Goal: Task Accomplishment & Management: Manage account settings

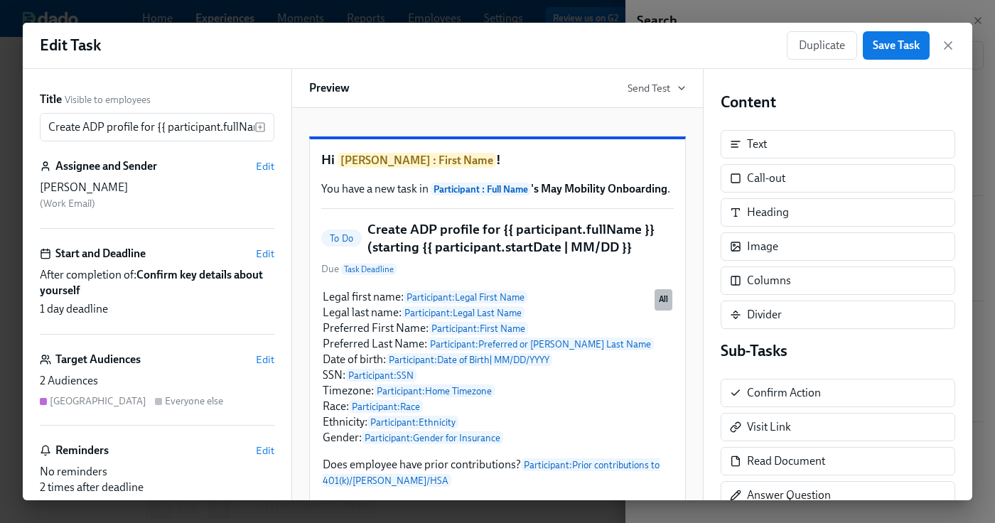
scroll to position [190, 0]
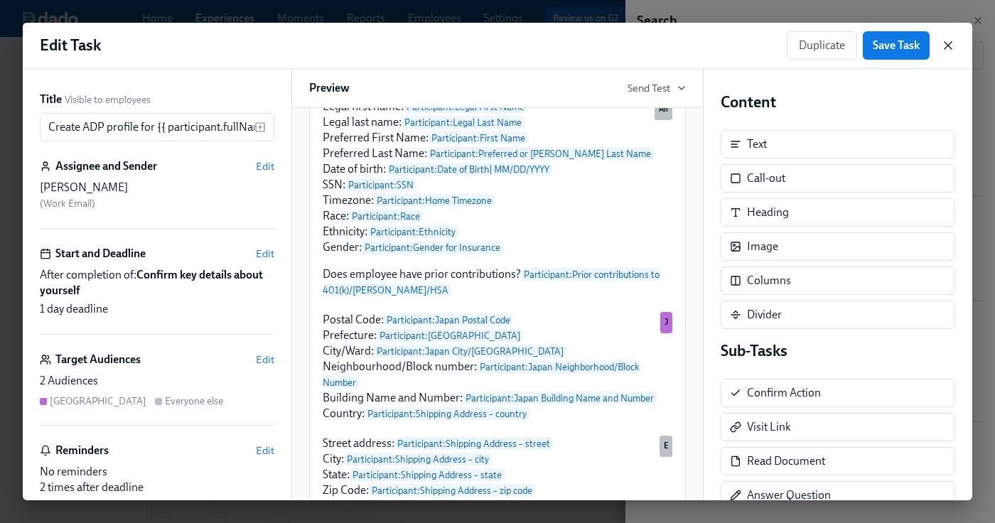
click at [946, 48] on icon "button" at bounding box center [948, 45] width 14 height 14
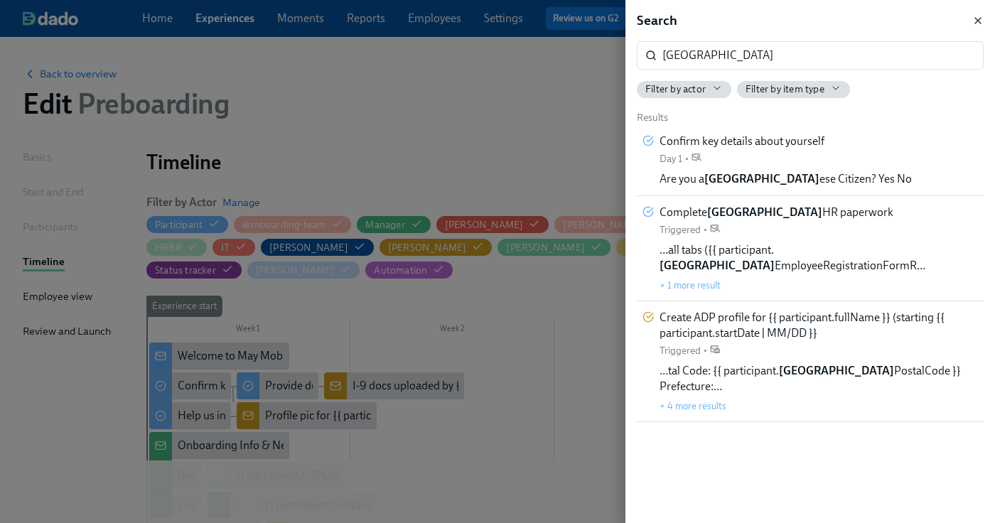
click at [972, 21] on icon "button" at bounding box center [977, 20] width 11 height 11
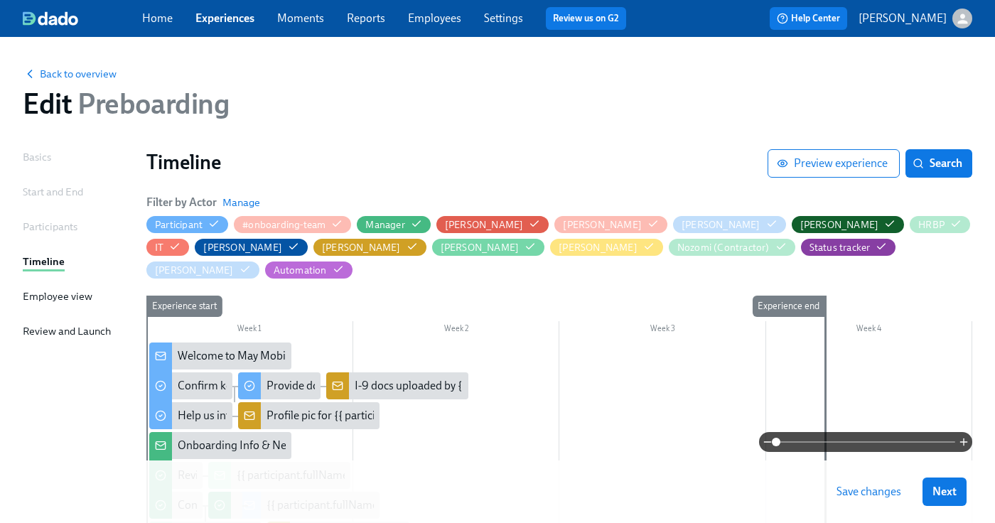
click at [441, 22] on link "Employees" at bounding box center [434, 18] width 53 height 14
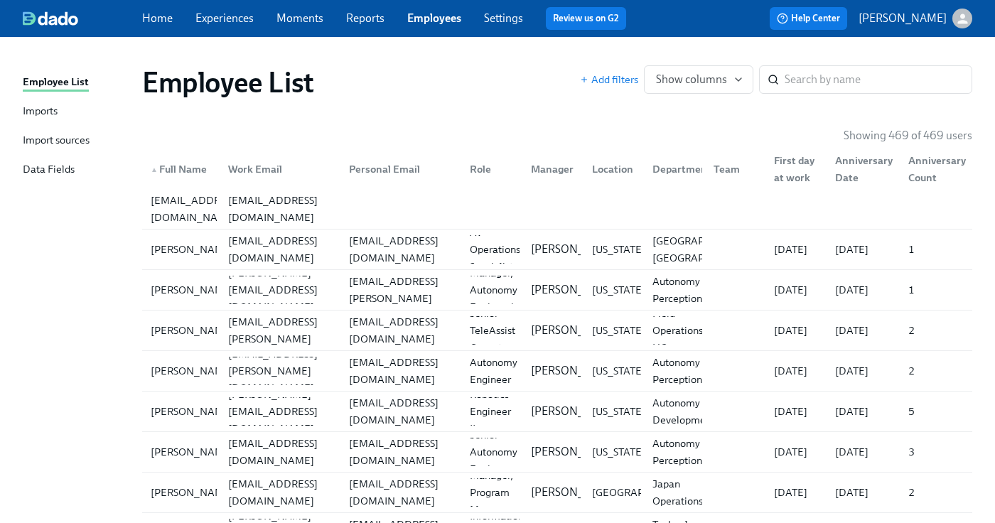
click at [41, 113] on div "Imports" at bounding box center [40, 112] width 35 height 18
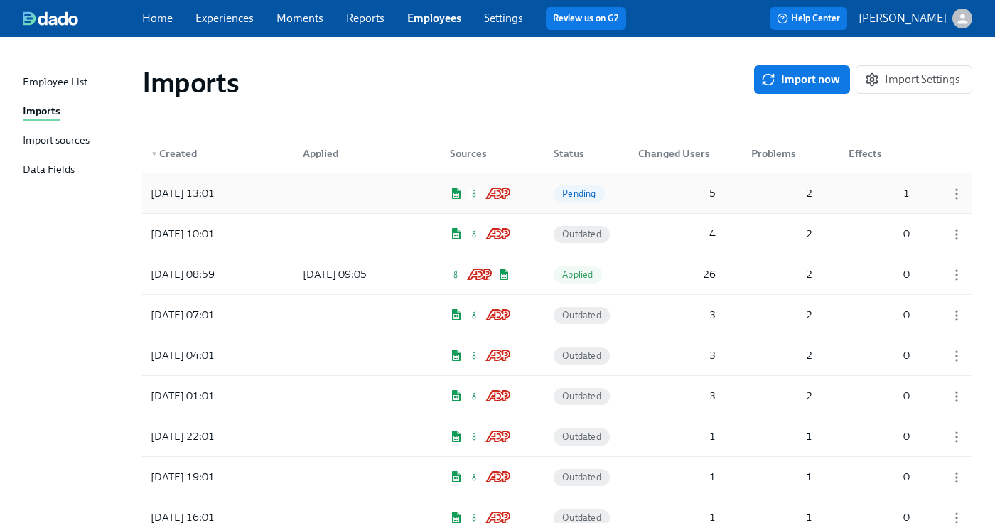
click at [379, 188] on div at bounding box center [355, 193] width 128 height 28
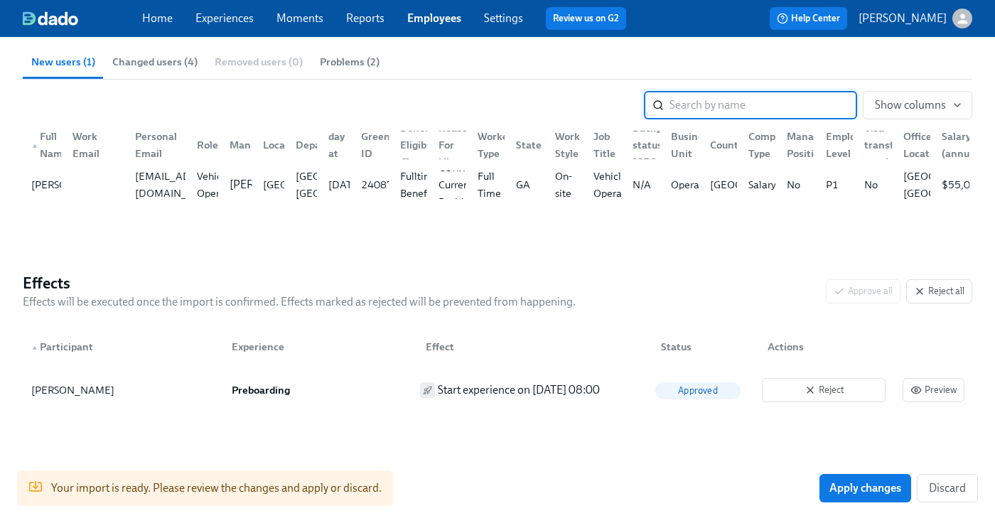
scroll to position [196, 0]
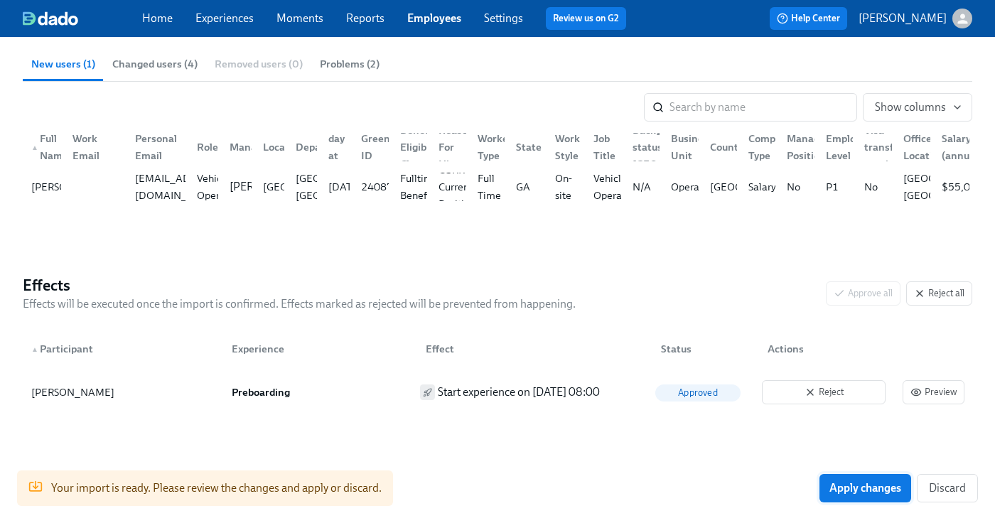
click at [843, 481] on span "Apply changes" at bounding box center [865, 488] width 72 height 14
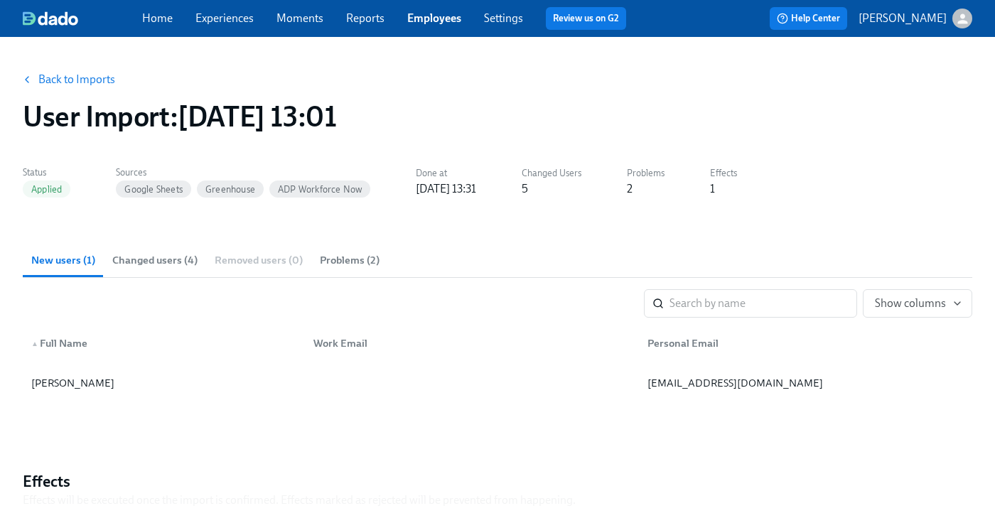
click at [188, 257] on span "Changed users (4)" at bounding box center [154, 260] width 85 height 16
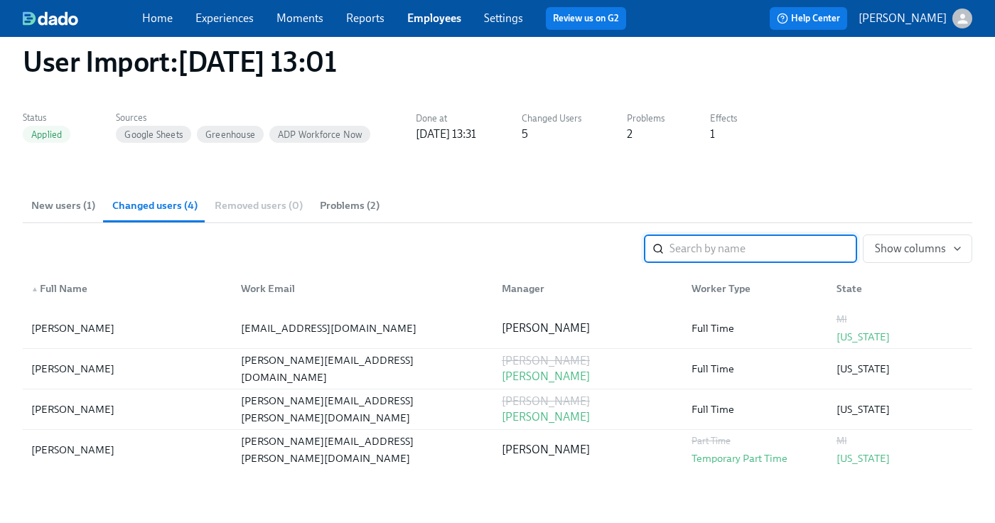
scroll to position [56, 0]
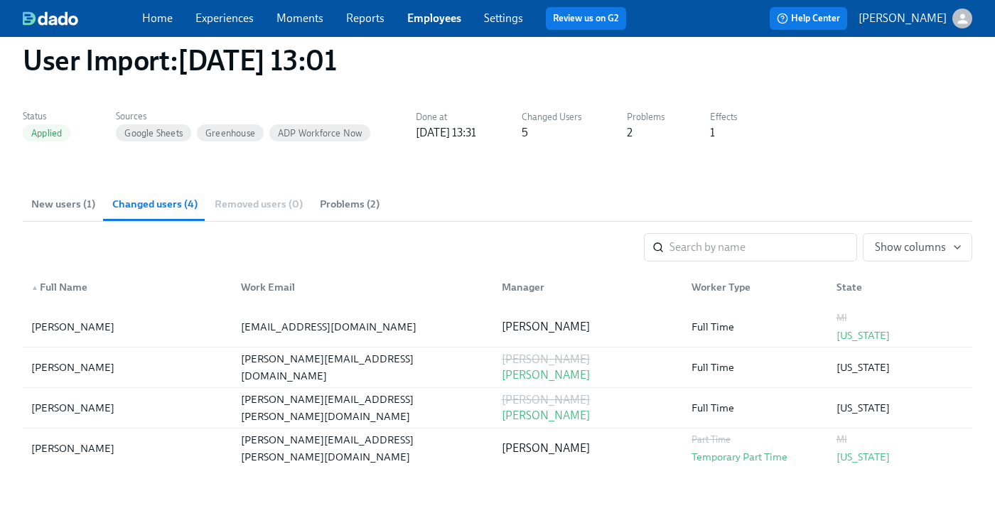
click at [86, 208] on span "New users (1)" at bounding box center [63, 204] width 64 height 16
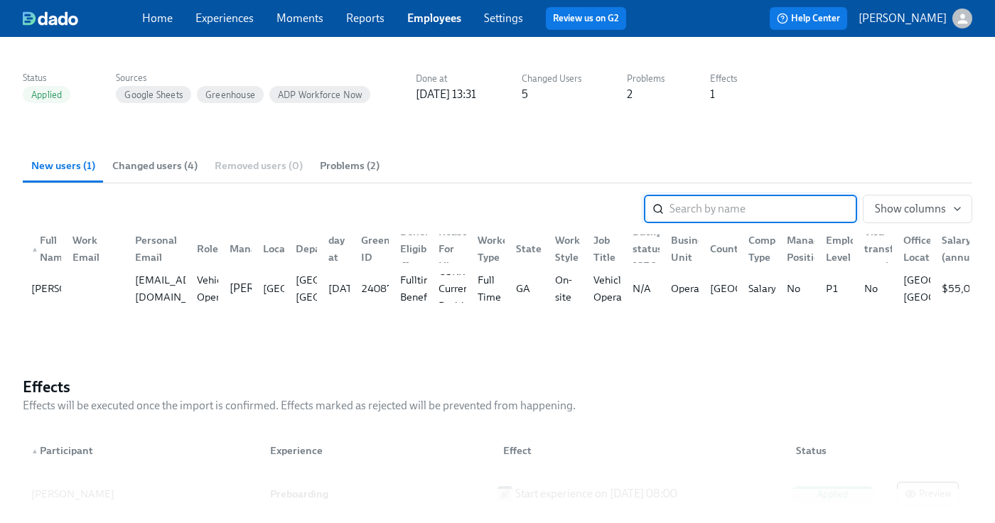
scroll to position [0, 0]
